Goal: Find specific page/section

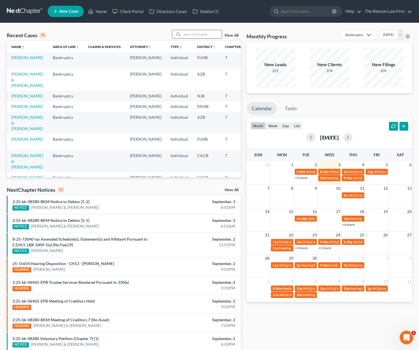
click at [195, 35] on input "search" at bounding box center [202, 34] width 40 height 8
type input "augi"
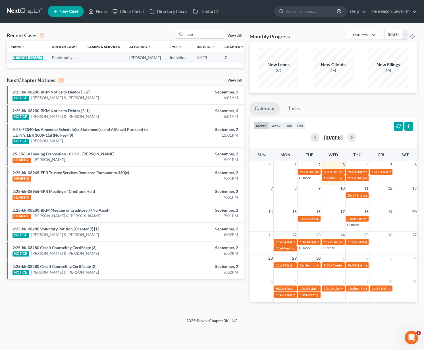
click at [16, 60] on link "[PERSON_NAME]" at bounding box center [27, 57] width 32 height 5
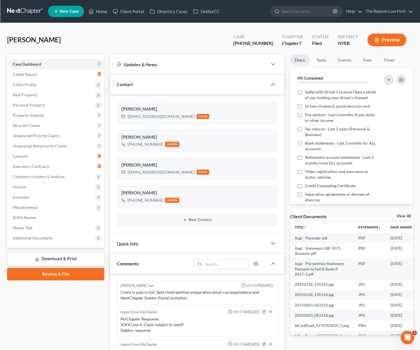
scroll to position [127, 0]
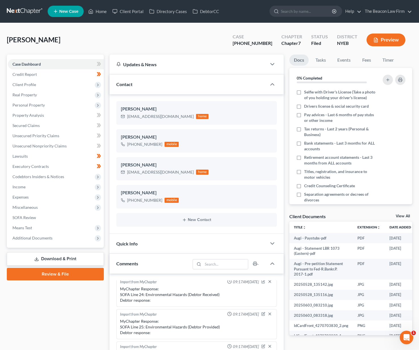
drag, startPoint x: 61, startPoint y: 241, endPoint x: 64, endPoint y: 256, distance: 15.7
click at [61, 241] on span "Additional Documents" at bounding box center [56, 238] width 96 height 10
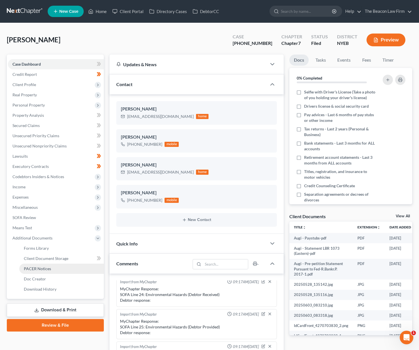
click at [59, 270] on link "PACER Notices" at bounding box center [61, 268] width 85 height 10
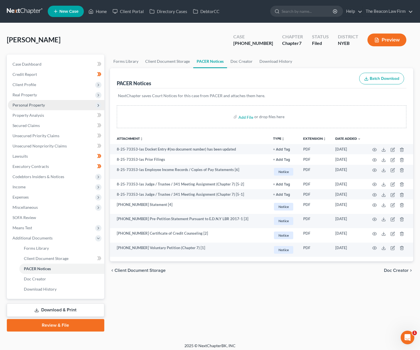
click at [29, 106] on span "Personal Property" at bounding box center [28, 104] width 32 height 5
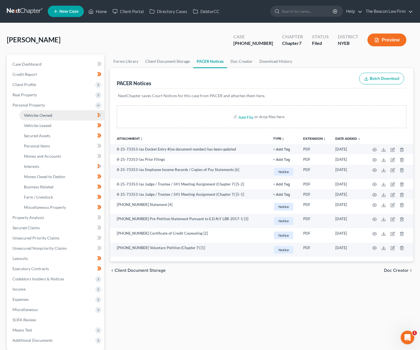
click at [30, 115] on span "Vehicles Owned" at bounding box center [38, 115] width 28 height 5
